Goal: Complete application form: Complete application form

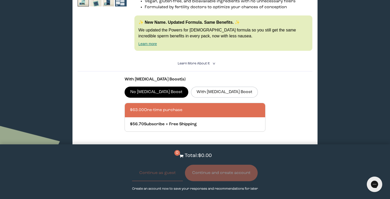
scroll to position [871, 0]
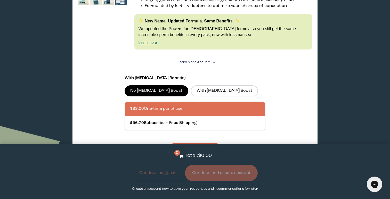
click at [203, 64] on span "Learn More About it" at bounding box center [194, 62] width 32 height 3
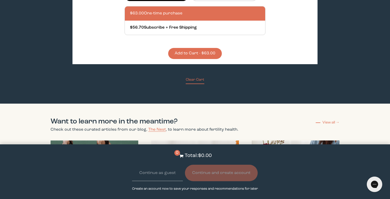
scroll to position [1328, 0]
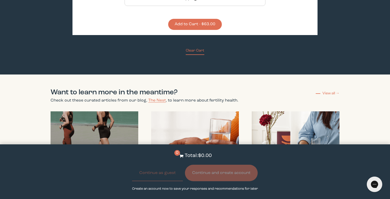
click at [182, 187] on p "Create an account now to save your responses and recommendations for later" at bounding box center [195, 188] width 126 height 5
click at [182, 188] on p "Create an account now to save your responses and recommendations for later" at bounding box center [195, 188] width 126 height 5
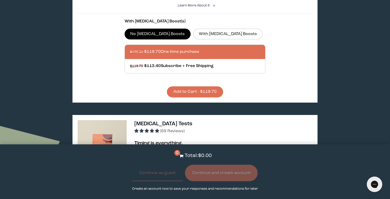
scroll to position [0, 0]
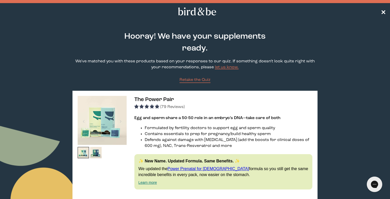
click at [384, 12] on span "✕" at bounding box center [382, 12] width 5 height 6
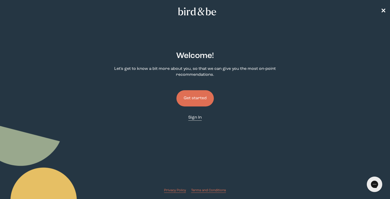
click at [194, 121] on link "Sign In" at bounding box center [194, 118] width 13 height 6
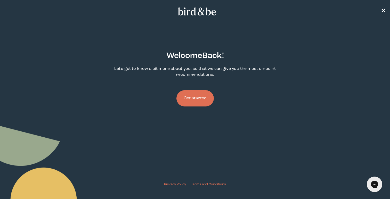
click at [199, 102] on button "Get started" at bounding box center [194, 98] width 37 height 16
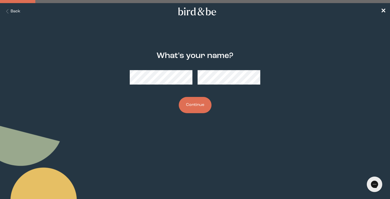
click at [205, 104] on button "Continue" at bounding box center [195, 105] width 33 height 16
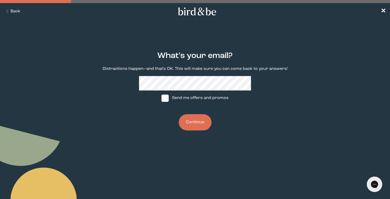
click at [170, 99] on label "Send me offers and promos" at bounding box center [194, 97] width 77 height 15
click at [161, 98] on input "Send me offers and promos" at bounding box center [161, 98] width 0 height 0
checkbox input "true"
click at [204, 121] on button "Continue" at bounding box center [195, 122] width 33 height 16
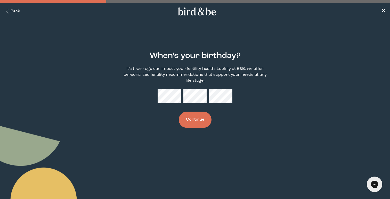
click at [173, 87] on div "When's your birthday? It's true - age can impact your fertility health. Luckily…" at bounding box center [195, 89] width 187 height 93
click at [197, 123] on button "Continue" at bounding box center [195, 120] width 33 height 16
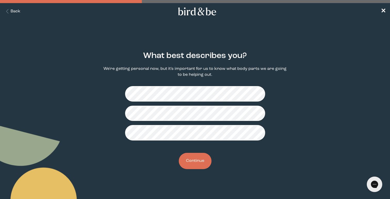
click at [198, 152] on div "What best describes you? We're getting personal now, but it's important for us …" at bounding box center [195, 110] width 187 height 134
click at [198, 167] on button "Continue" at bounding box center [195, 161] width 33 height 16
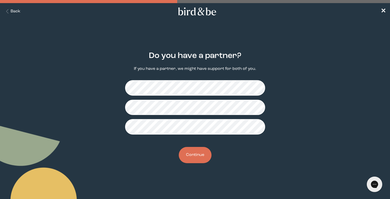
click at [203, 158] on button "Continue" at bounding box center [195, 155] width 33 height 16
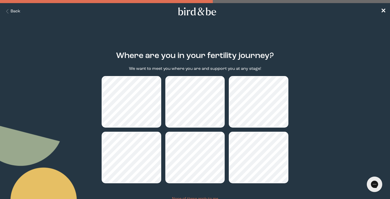
scroll to position [42, 0]
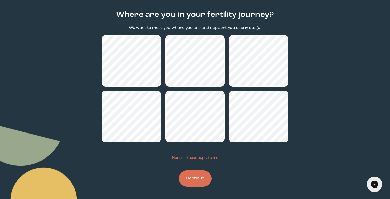
click at [190, 174] on button "Continue" at bounding box center [195, 178] width 33 height 16
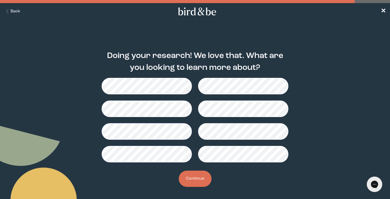
click at [192, 179] on button "Continue" at bounding box center [195, 179] width 33 height 16
